Goal: Information Seeking & Learning: Learn about a topic

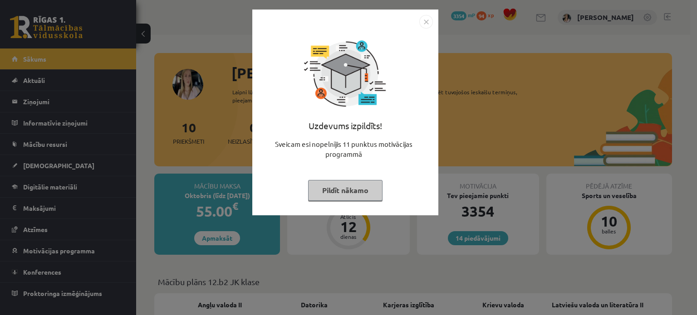
click at [355, 189] on button "Pildīt nākamo" at bounding box center [345, 190] width 74 height 21
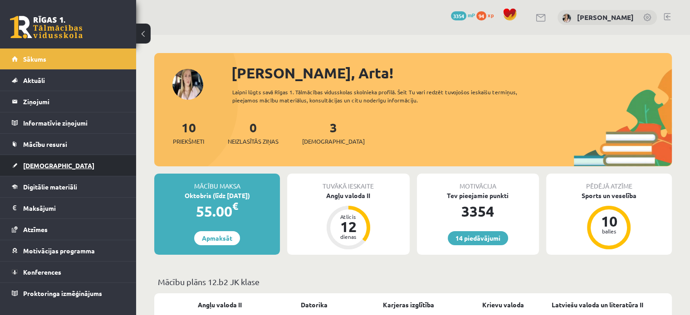
click at [44, 165] on span "[DEMOGRAPHIC_DATA]" at bounding box center [58, 166] width 71 height 8
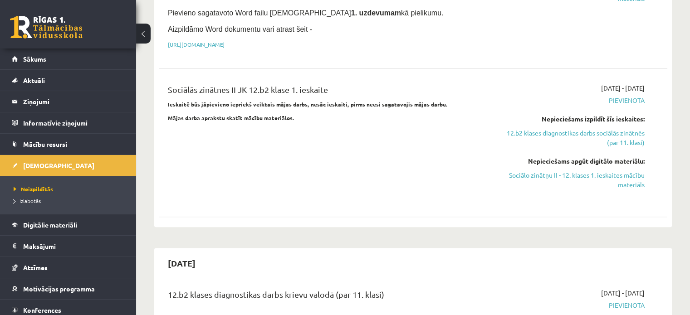
scroll to position [408, 0]
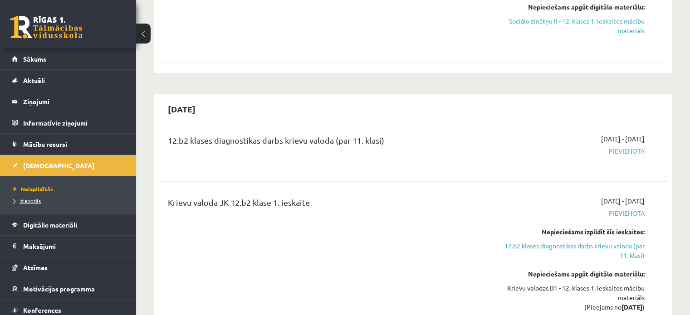
click at [20, 199] on span "Izlabotās" at bounding box center [27, 200] width 27 height 7
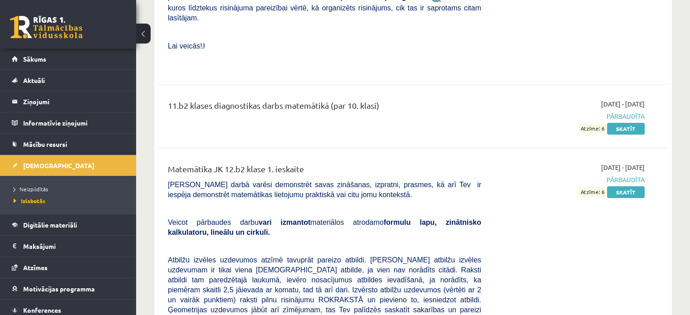
scroll to position [3404, 0]
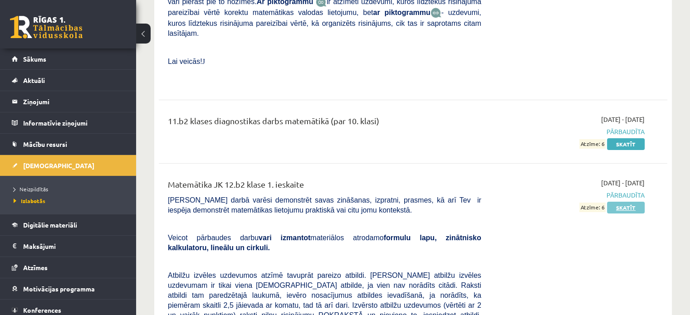
click at [618, 202] on link "Skatīt" at bounding box center [626, 208] width 38 height 12
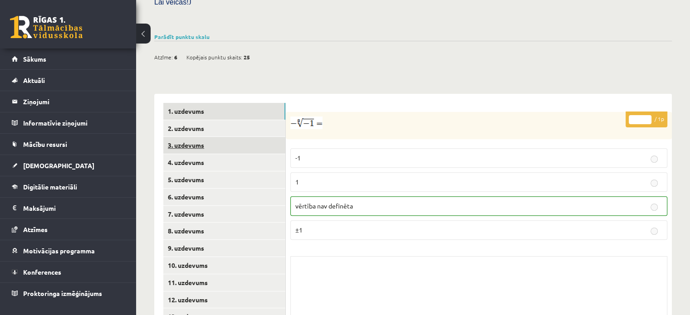
scroll to position [318, 0]
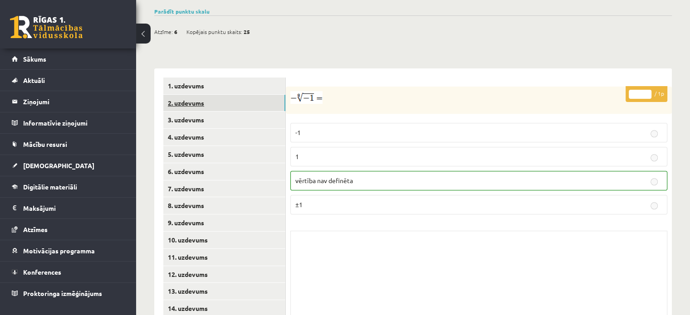
click at [210, 95] on link "2. uzdevums" at bounding box center [224, 103] width 122 height 17
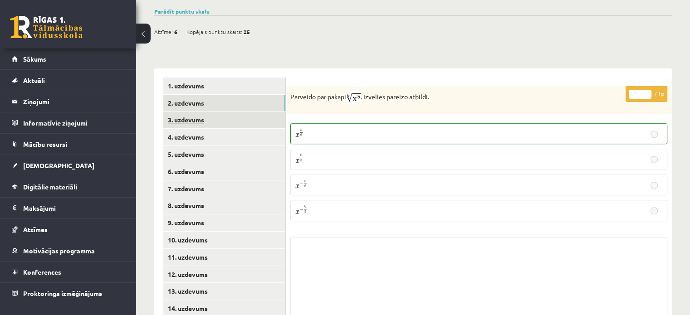
click at [205, 112] on link "3. uzdevums" at bounding box center [224, 120] width 122 height 17
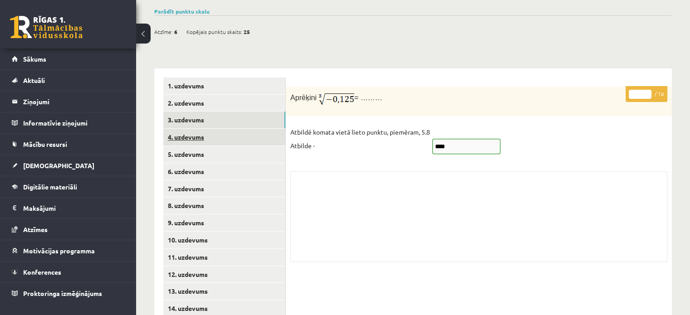
click at [203, 129] on link "4. uzdevums" at bounding box center [224, 137] width 122 height 17
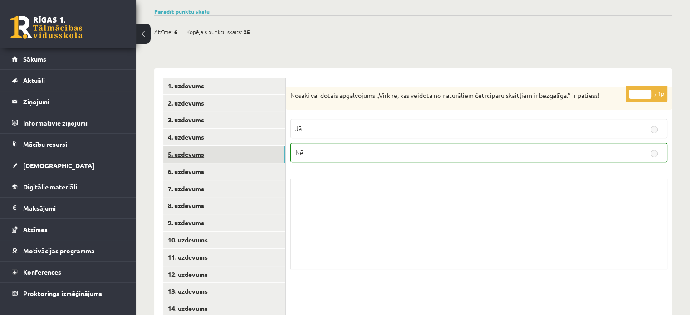
click at [202, 146] on link "5. uzdevums" at bounding box center [224, 154] width 122 height 17
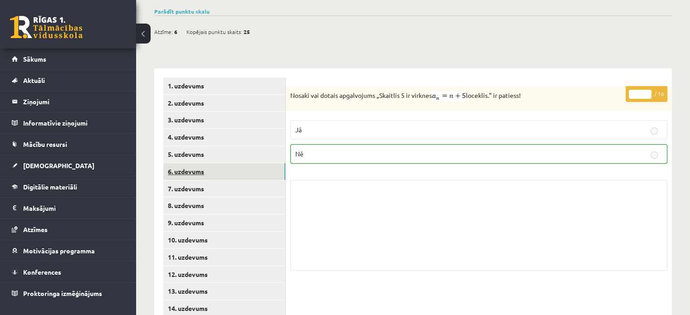
click at [199, 163] on link "6. uzdevums" at bounding box center [224, 171] width 122 height 17
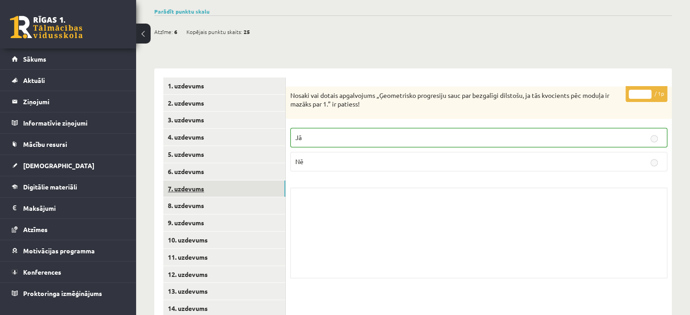
click at [202, 181] on link "7. uzdevums" at bounding box center [224, 189] width 122 height 17
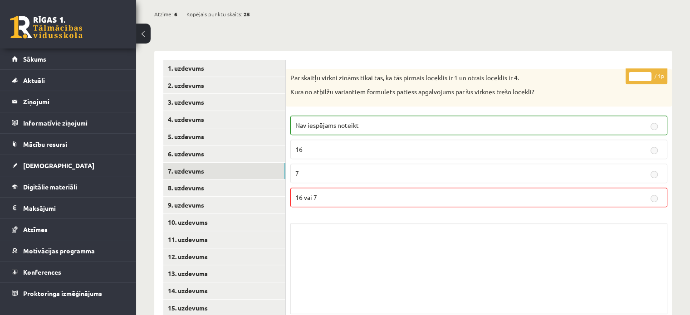
scroll to position [345, 0]
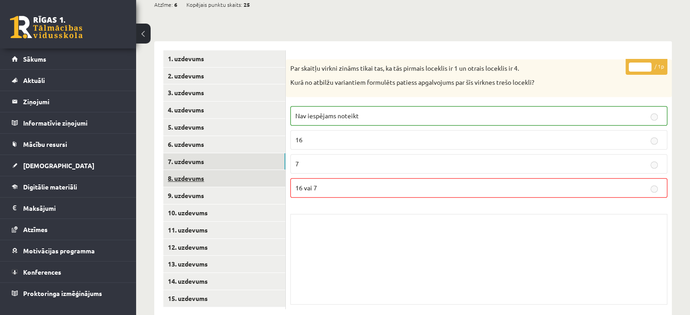
click at [224, 170] on link "8. uzdevums" at bounding box center [224, 178] width 122 height 17
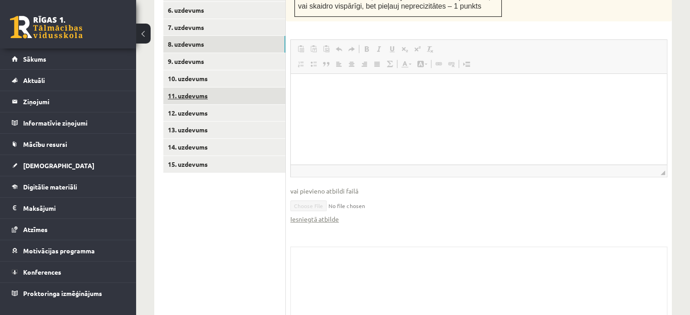
scroll to position [467, 0]
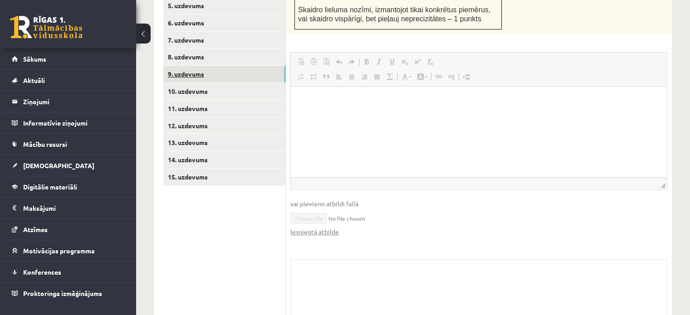
click at [203, 66] on link "9. uzdevums" at bounding box center [224, 74] width 122 height 17
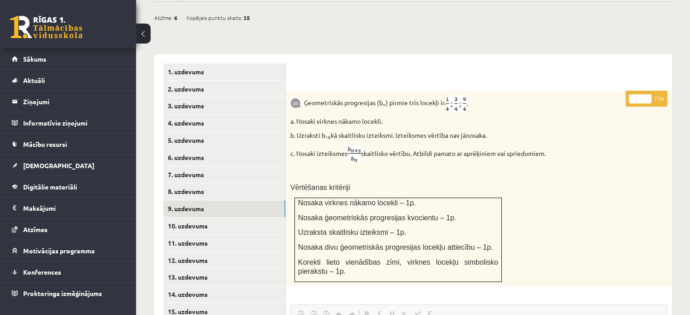
scroll to position [330, 0]
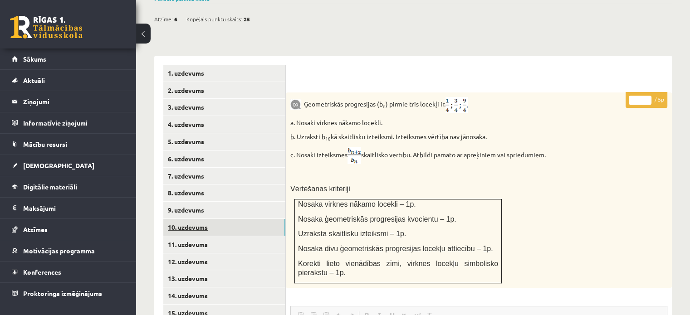
click at [186, 219] on link "10. uzdevums" at bounding box center [224, 227] width 122 height 17
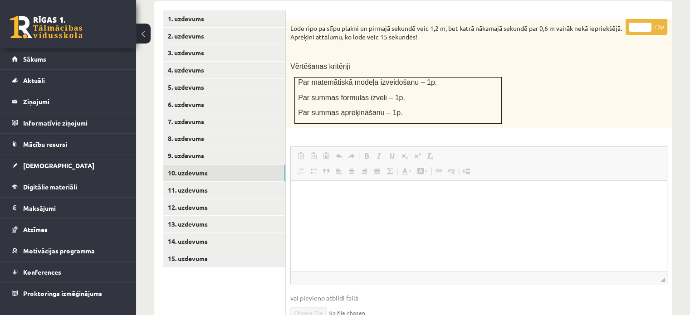
scroll to position [388, 0]
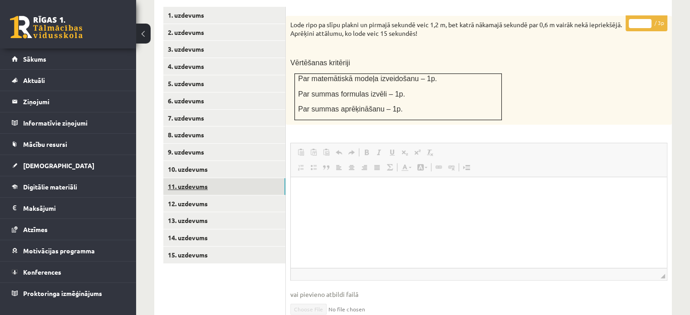
click at [229, 178] on link "11. uzdevums" at bounding box center [224, 186] width 122 height 17
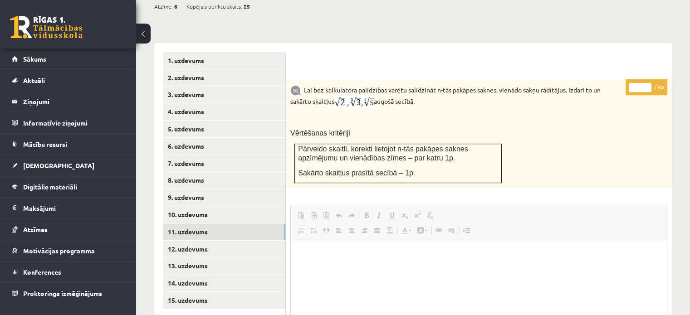
scroll to position [0, 0]
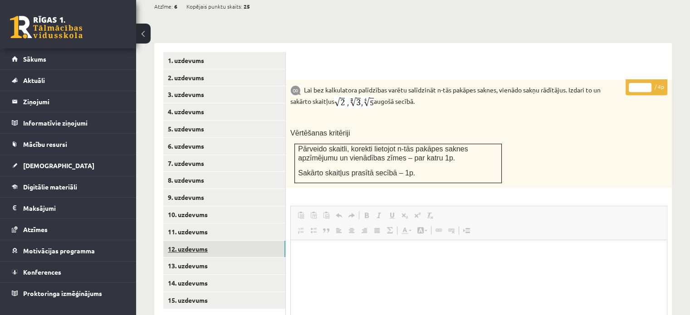
click at [184, 241] on link "12. uzdevums" at bounding box center [224, 249] width 122 height 17
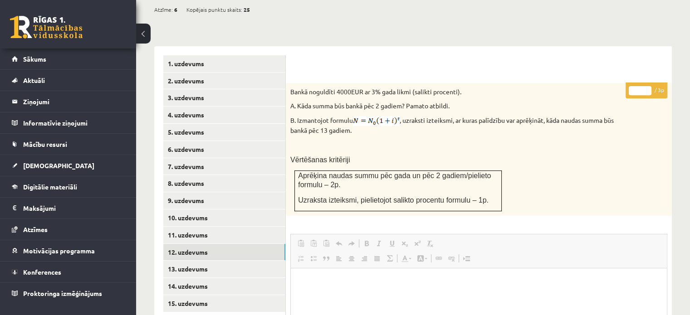
scroll to position [385, 0]
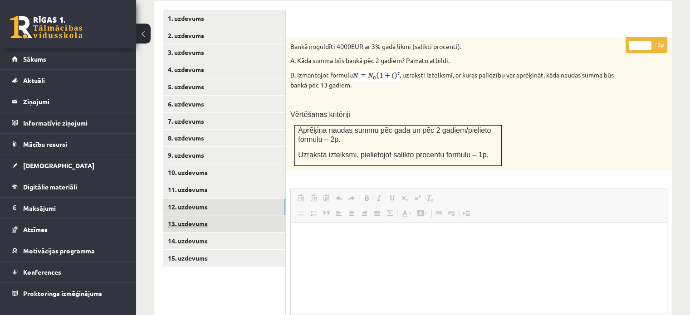
click at [238, 216] on link "13. uzdevums" at bounding box center [224, 224] width 122 height 17
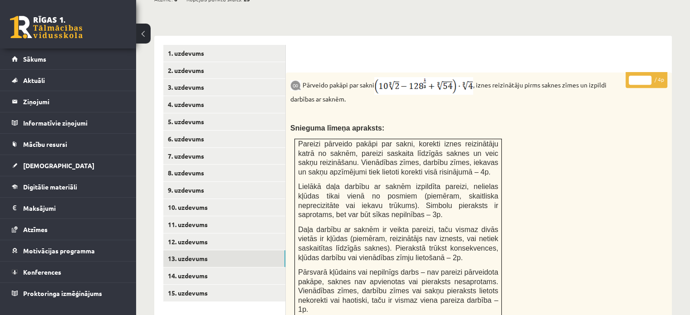
scroll to position [340, 0]
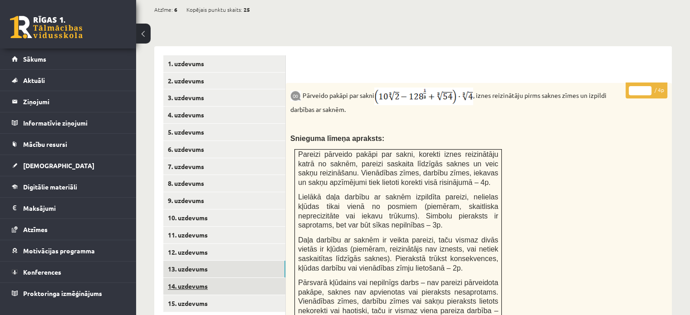
click at [214, 278] on link "14. uzdevums" at bounding box center [224, 286] width 122 height 17
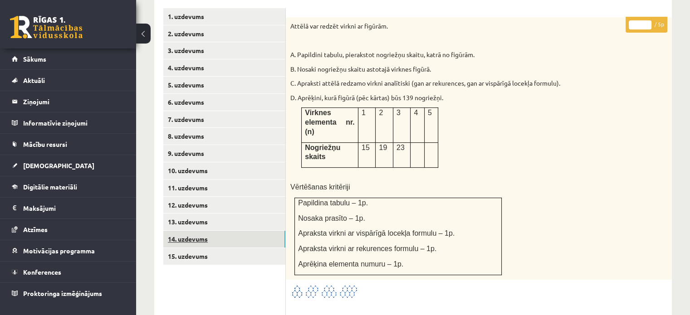
scroll to position [385, 0]
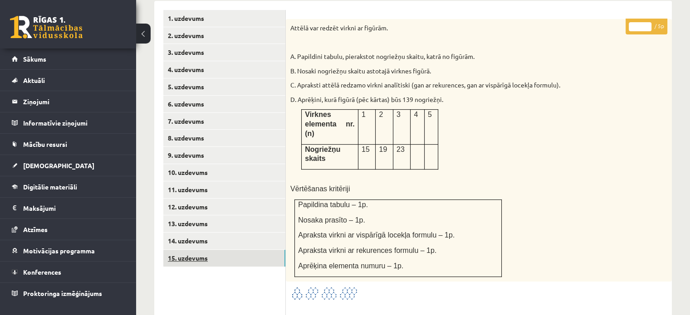
click at [179, 250] on link "15. uzdevums" at bounding box center [224, 258] width 122 height 17
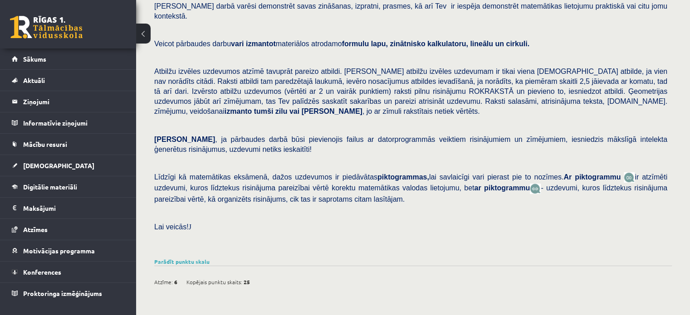
scroll to position [43, 0]
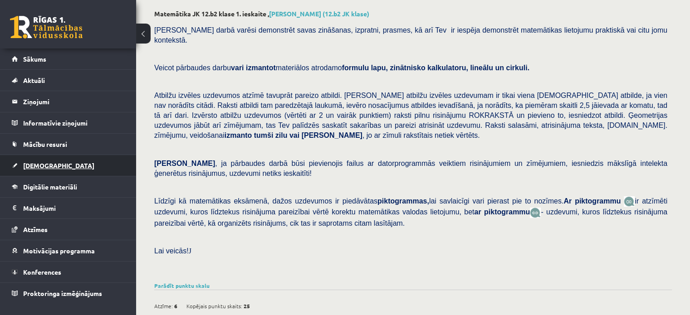
click at [36, 167] on span "[DEMOGRAPHIC_DATA]" at bounding box center [58, 166] width 71 height 8
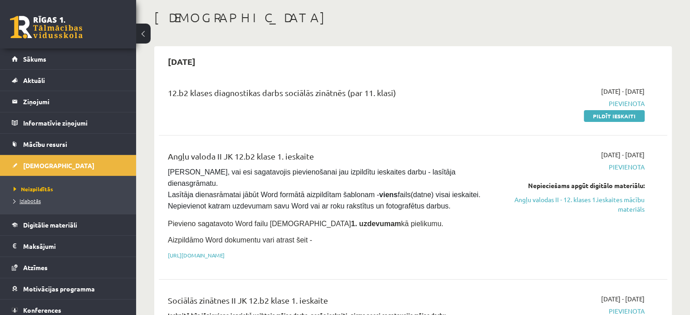
click at [37, 200] on span "Izlabotās" at bounding box center [27, 200] width 27 height 7
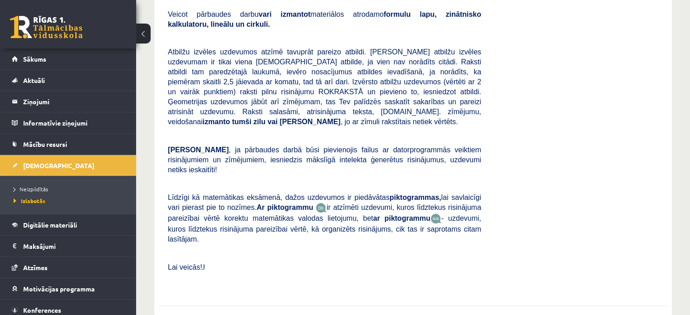
scroll to position [3638, 0]
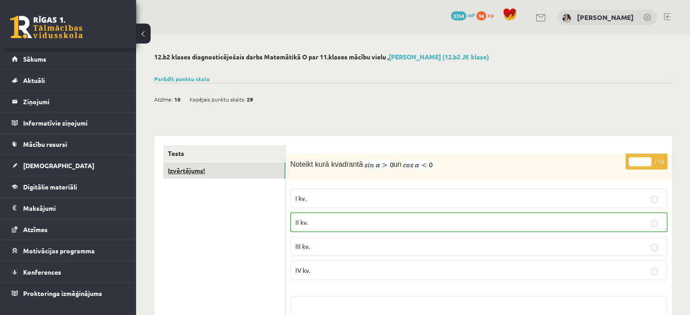
click at [180, 168] on link "Izvērtējums!" at bounding box center [224, 170] width 122 height 17
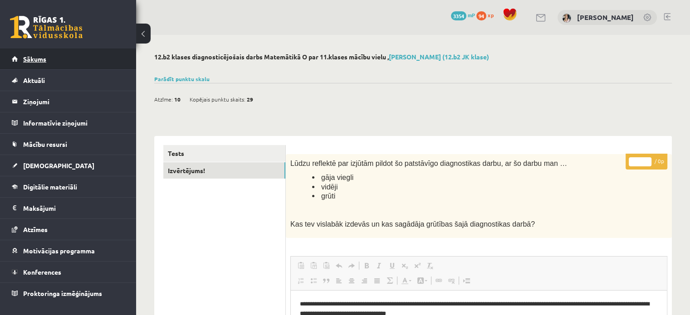
click at [35, 59] on span "Sākums" at bounding box center [34, 59] width 23 height 8
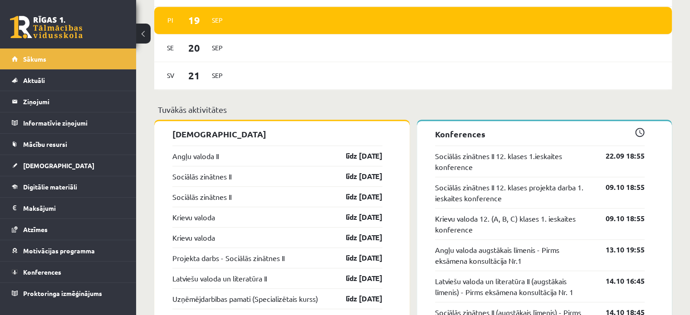
scroll to position [634, 0]
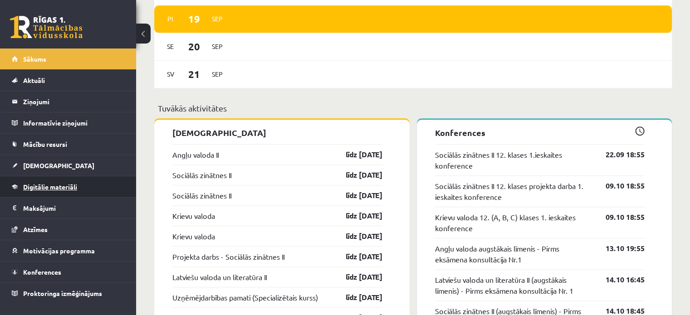
click at [49, 190] on link "Digitālie materiāli" at bounding box center [68, 187] width 113 height 21
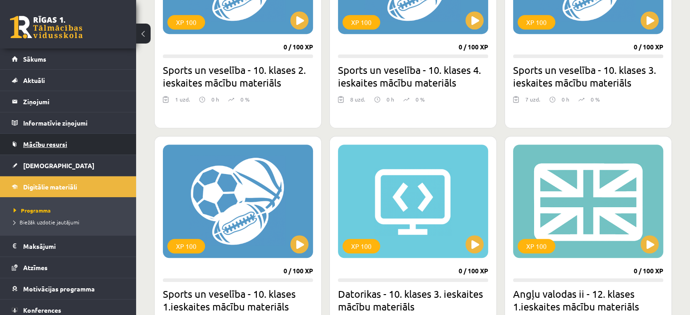
click at [60, 147] on span "Mācību resursi" at bounding box center [45, 144] width 44 height 8
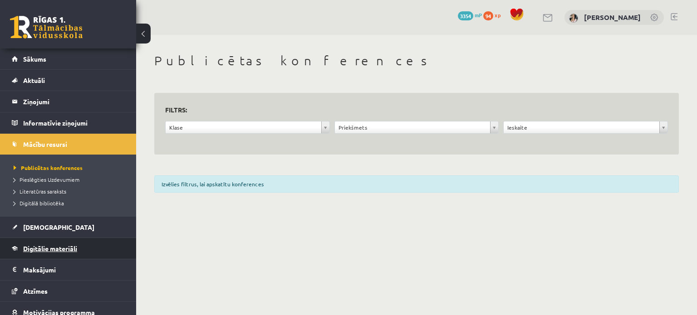
click at [45, 243] on link "Digitālie materiāli" at bounding box center [68, 248] width 113 height 21
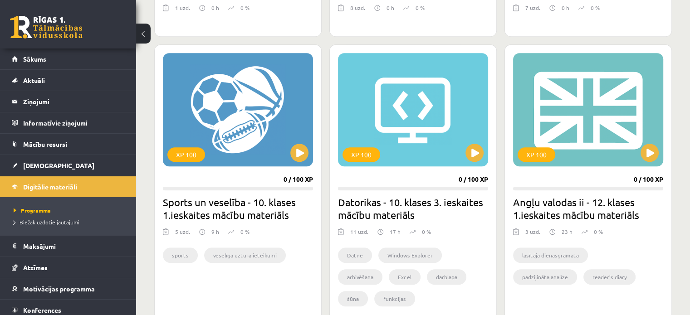
scroll to position [772, 0]
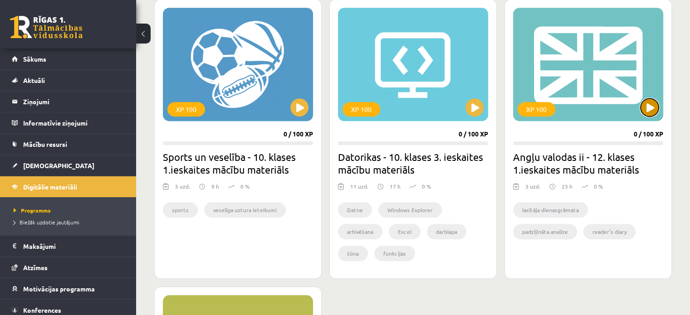
click at [644, 107] on button at bounding box center [650, 107] width 18 height 18
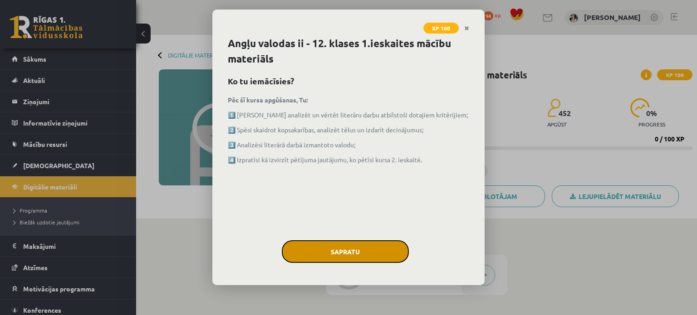
click at [300, 246] on button "Sapratu" at bounding box center [345, 252] width 127 height 23
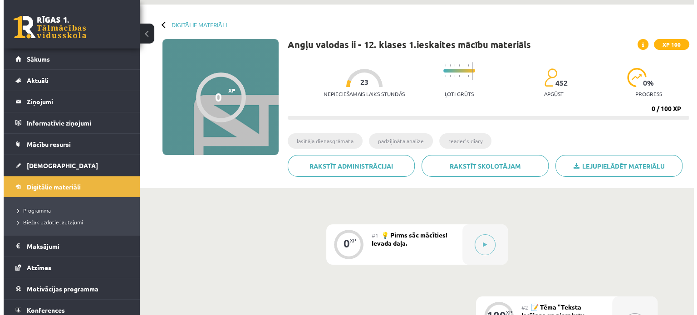
scroll to position [45, 0]
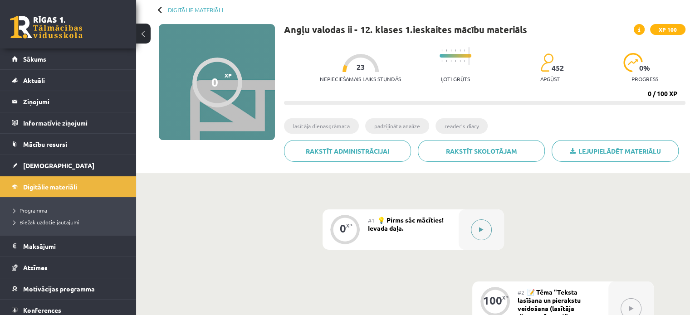
click at [488, 220] on div at bounding box center [481, 230] width 45 height 40
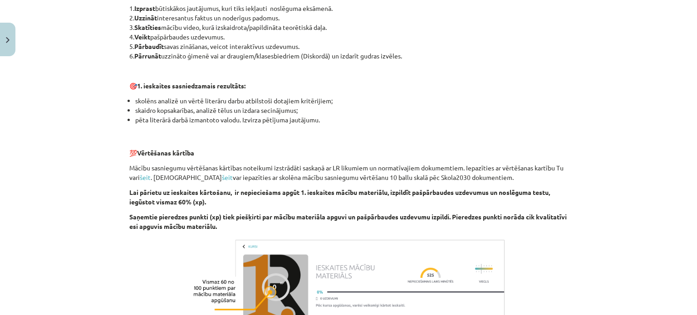
scroll to position [545, 0]
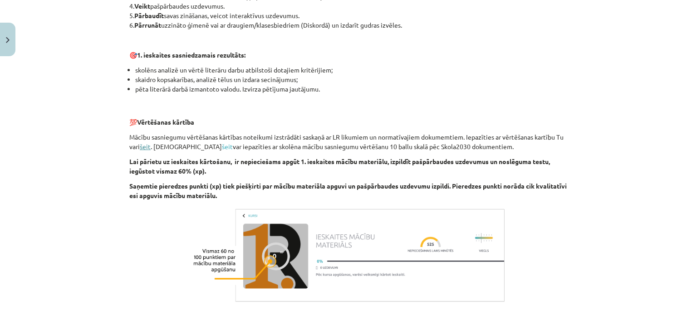
click at [144, 150] on link "šeit" at bounding box center [145, 147] width 11 height 8
click at [222, 147] on link "šeit" at bounding box center [227, 147] width 11 height 8
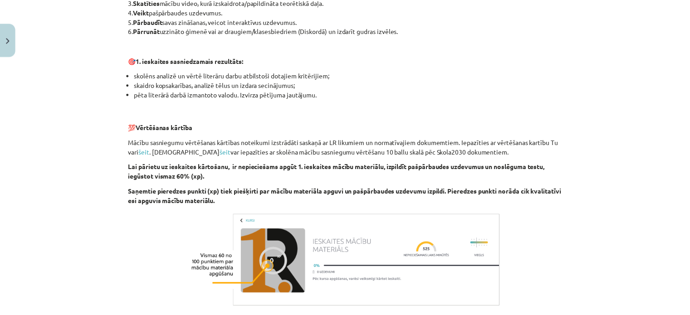
scroll to position [368, 0]
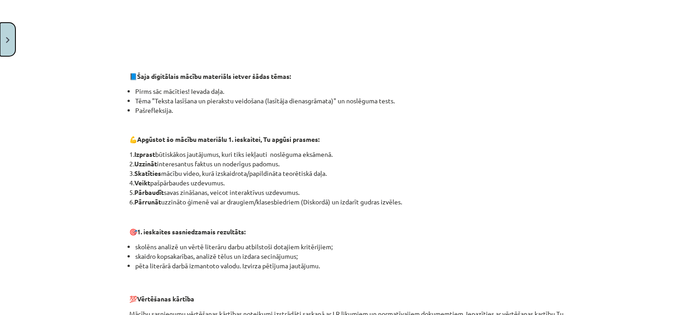
click at [2, 39] on button "Close" at bounding box center [7, 40] width 15 height 34
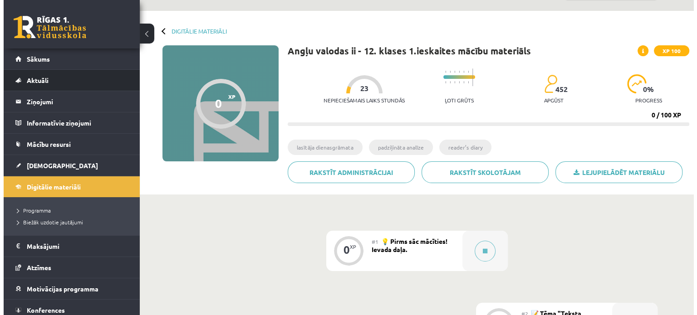
scroll to position [0, 0]
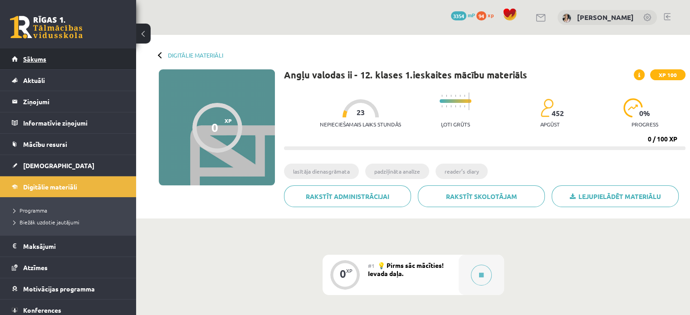
click at [38, 59] on span "Sākums" at bounding box center [34, 59] width 23 height 8
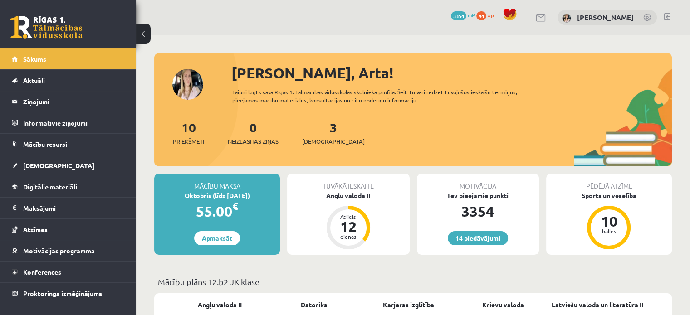
click at [666, 18] on link at bounding box center [667, 16] width 7 height 7
